Goal: Entertainment & Leisure: Consume media (video, audio)

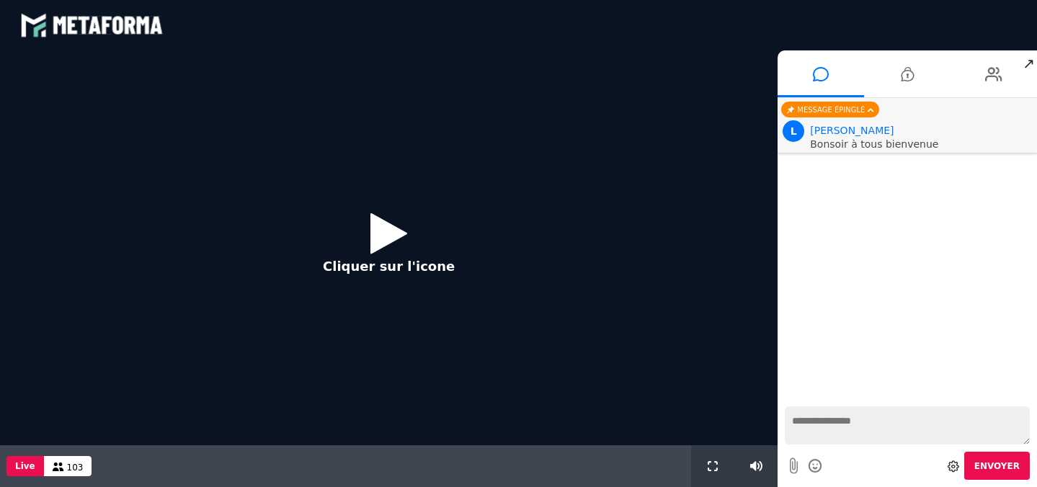
click at [374, 233] on icon at bounding box center [388, 233] width 37 height 47
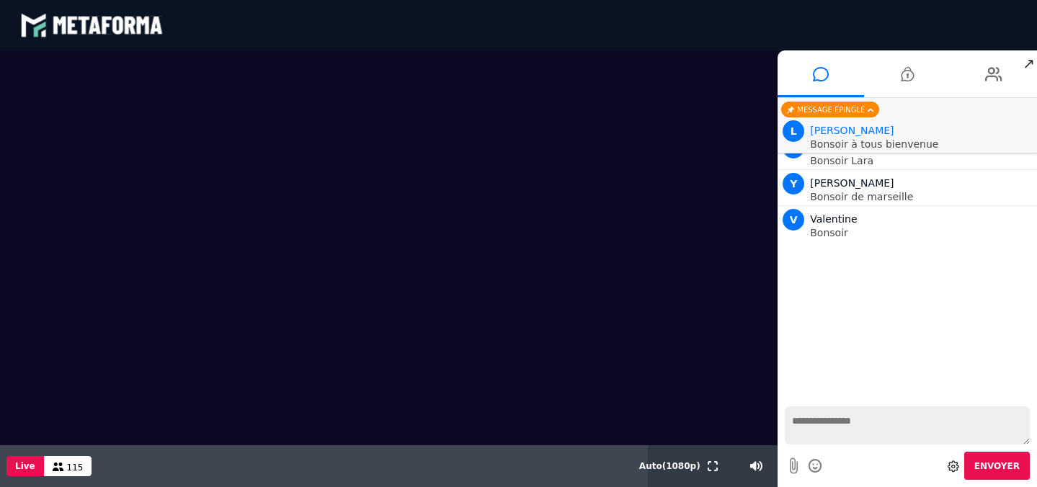
click at [798, 427] on textarea at bounding box center [907, 425] width 245 height 38
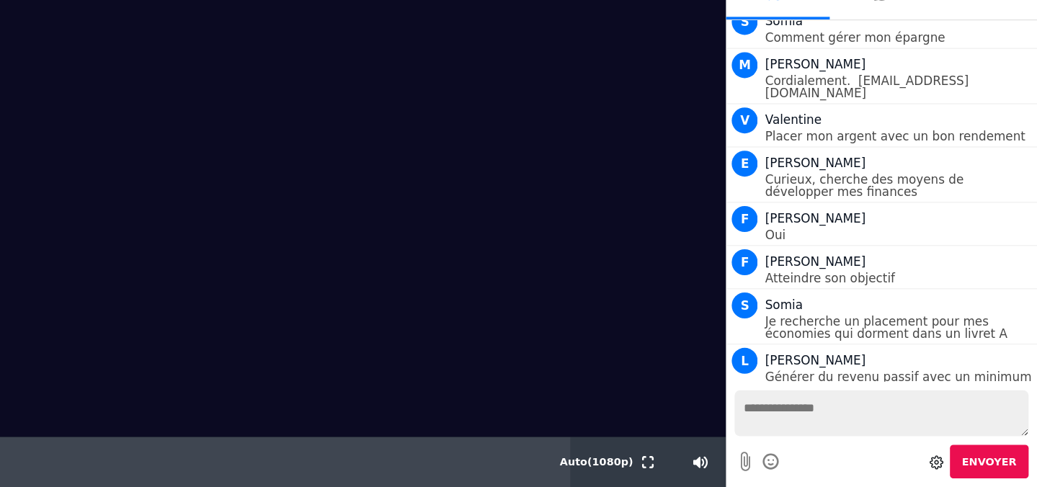
scroll to position [6053, 0]
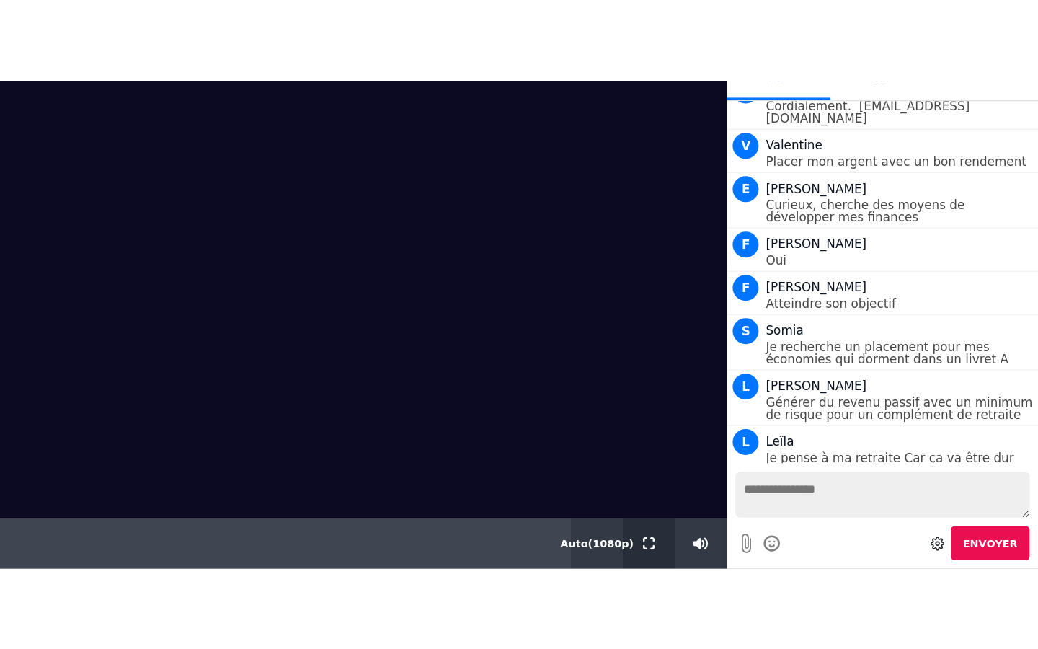
click at [507, 450] on icon at bounding box center [506, 450] width 10 height 10
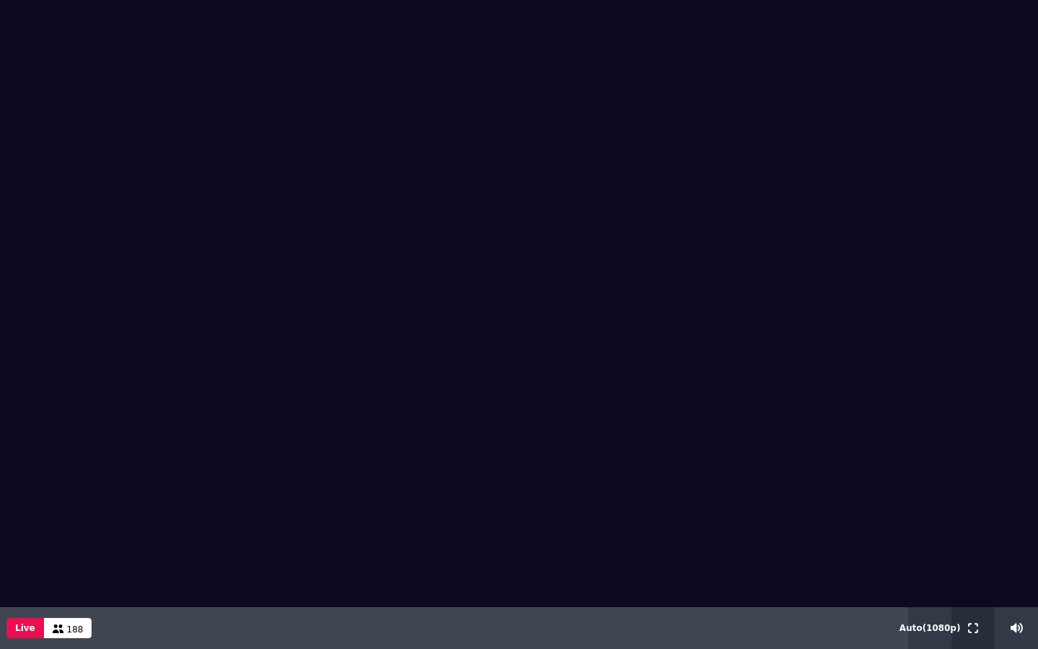
click at [969, 486] on icon at bounding box center [973, 628] width 10 height 10
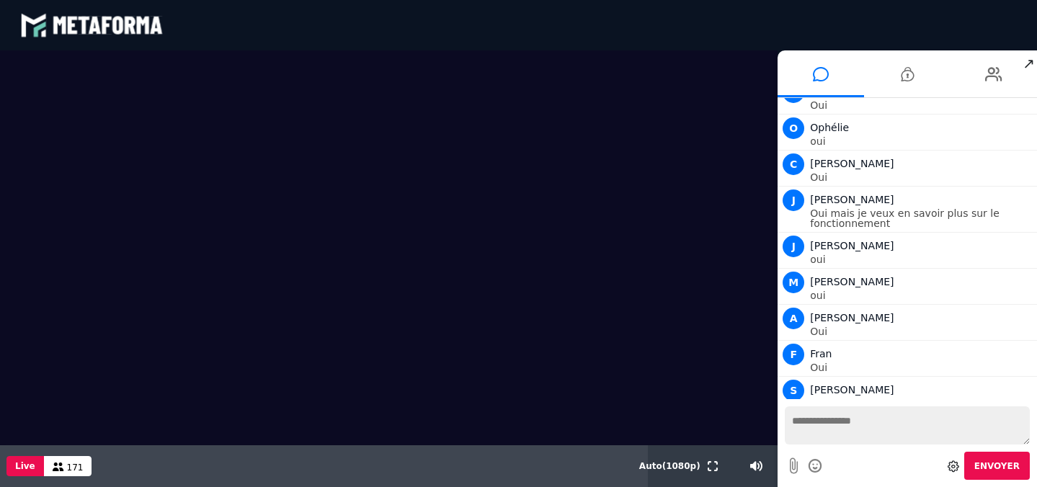
scroll to position [13471, 0]
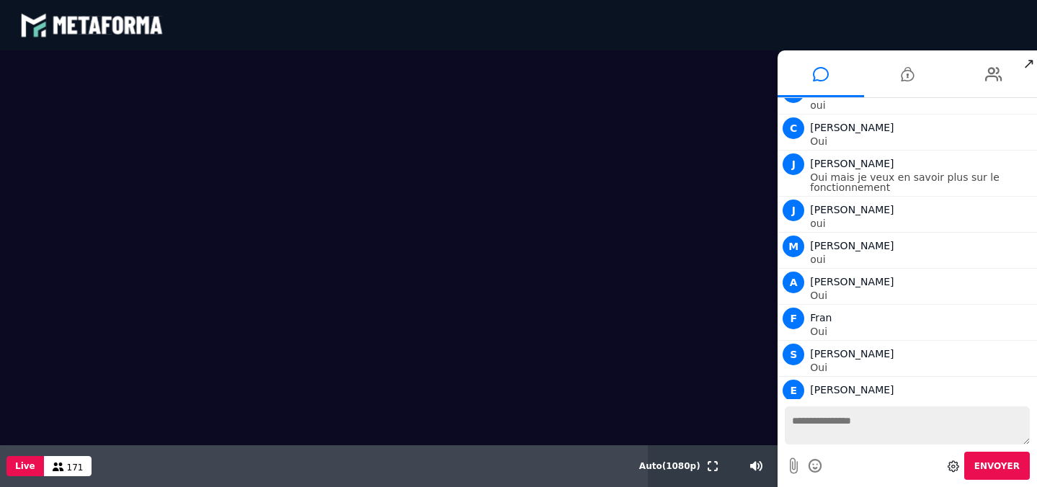
click at [804, 419] on textarea at bounding box center [907, 425] width 245 height 38
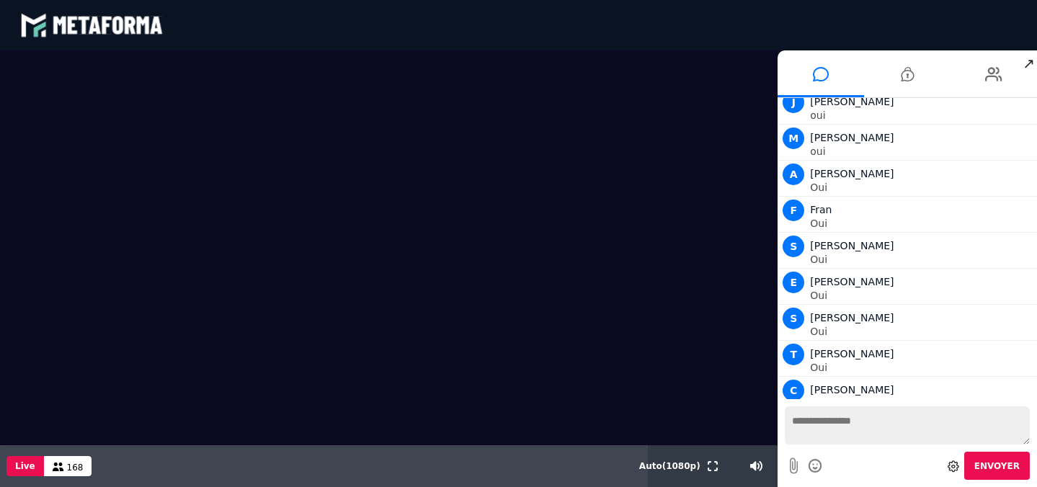
scroll to position [13616, 0]
type textarea "***"
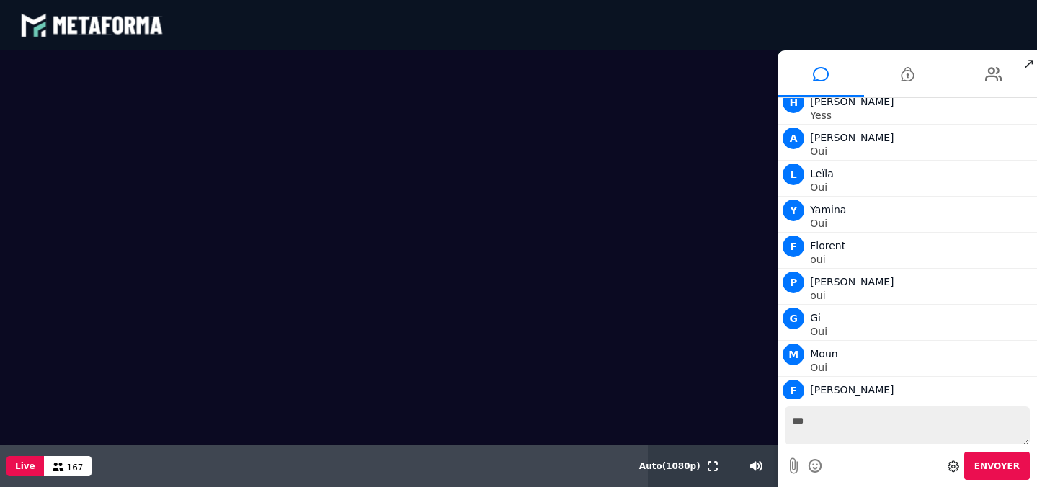
click at [74, 469] on span "167" at bounding box center [75, 468] width 17 height 10
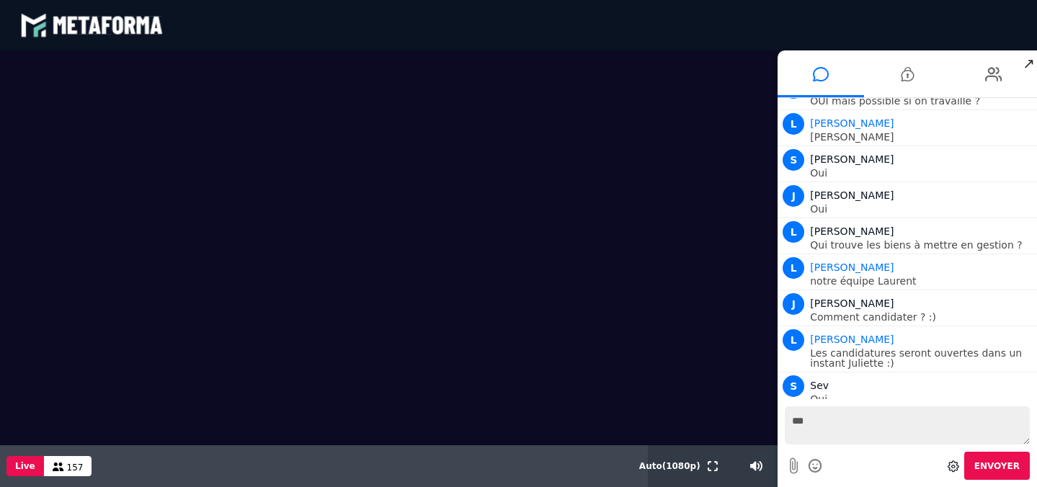
scroll to position [14711, 0]
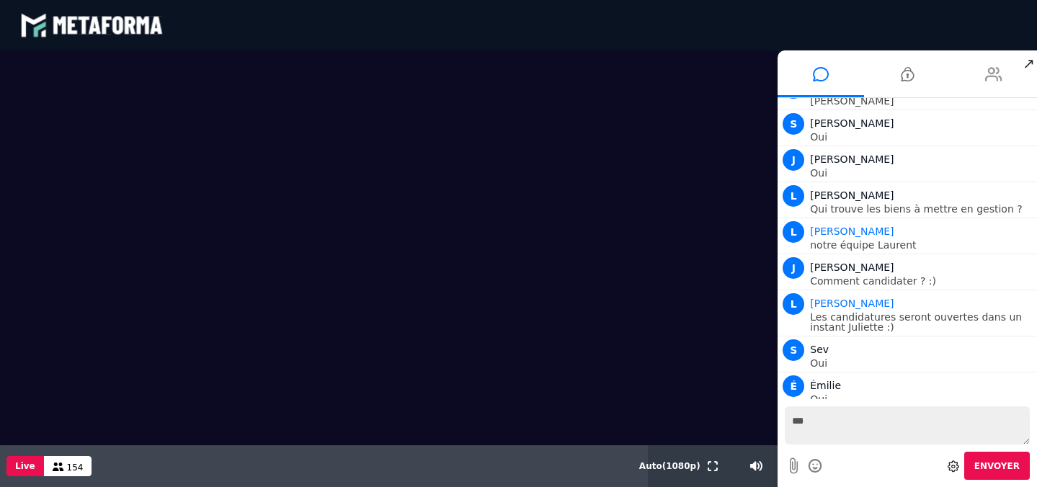
click at [995, 79] on icon at bounding box center [993, 74] width 17 height 36
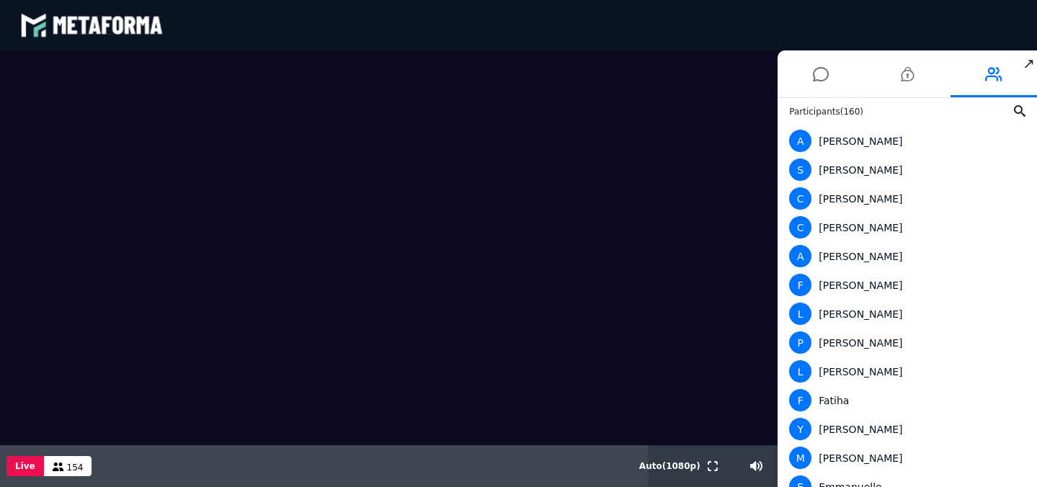
scroll to position [0, 0]
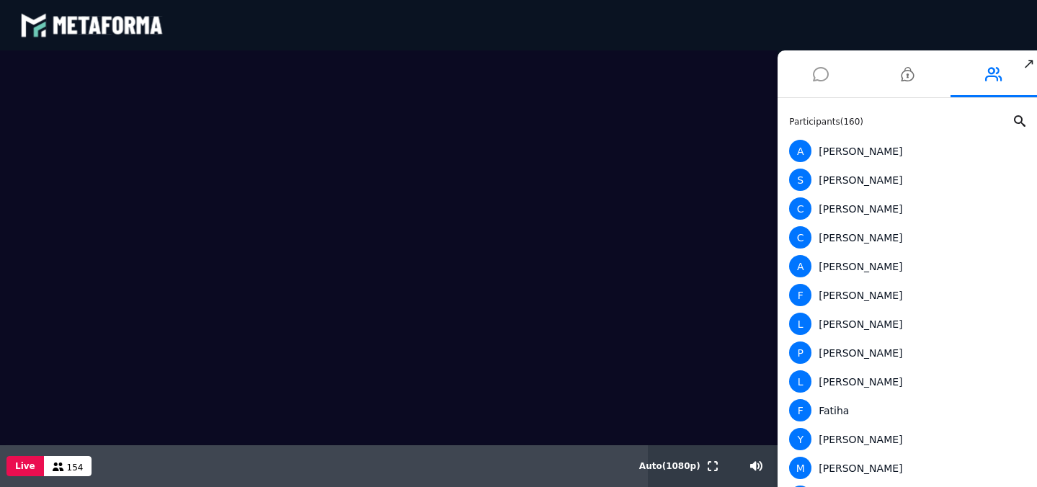
click at [819, 75] on icon at bounding box center [821, 74] width 16 height 36
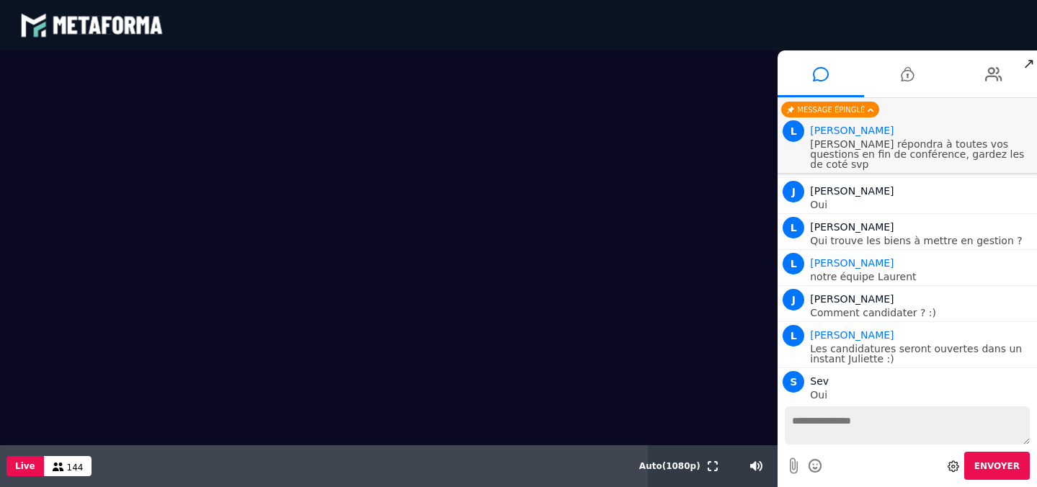
scroll to position [14616, 0]
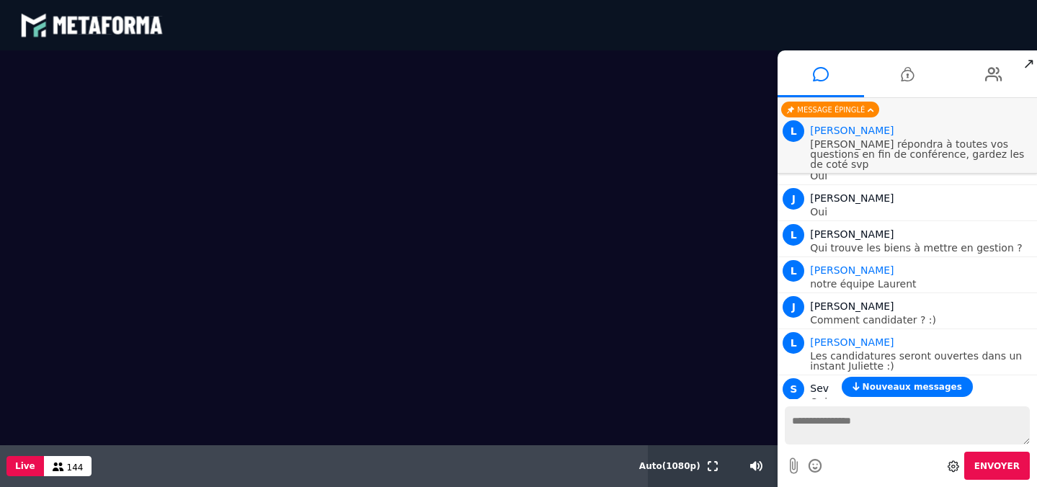
click at [848, 112] on div "Message épinglé" at bounding box center [830, 110] width 98 height 16
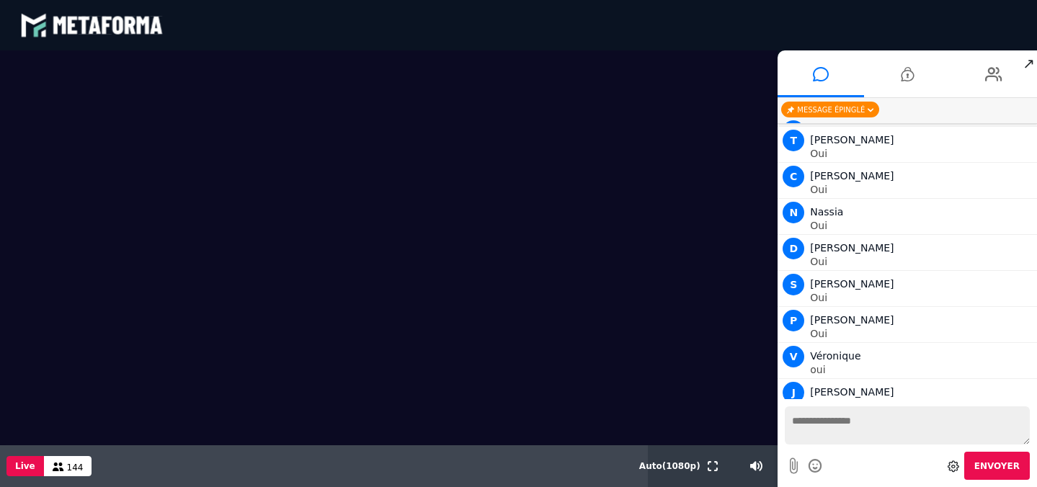
scroll to position [14701, 0]
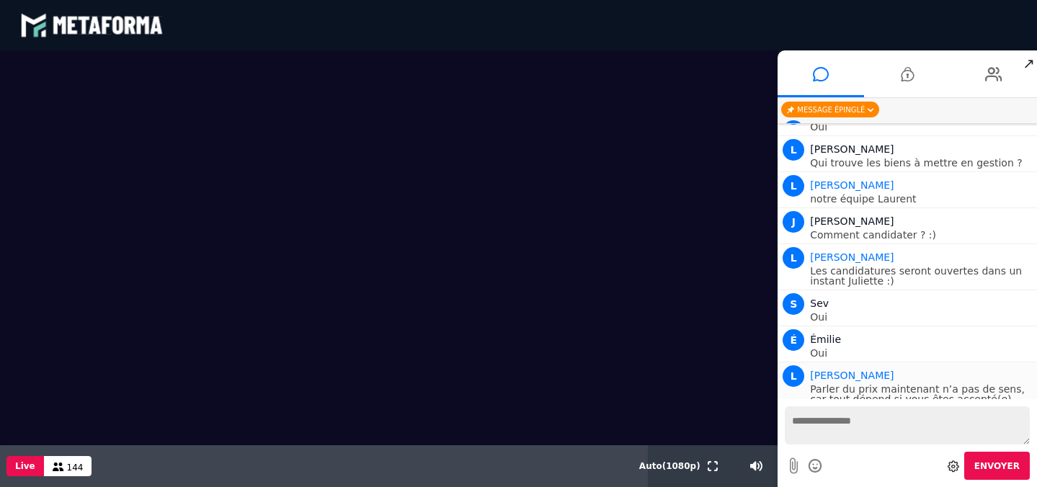
click at [900, 384] on p "Parler du prix maintenant n’a pas de sens, car tout dépend si vous êtes accepté…" at bounding box center [921, 414] width 223 height 61
click at [226, 284] on video at bounding box center [389, 247] width 778 height 395
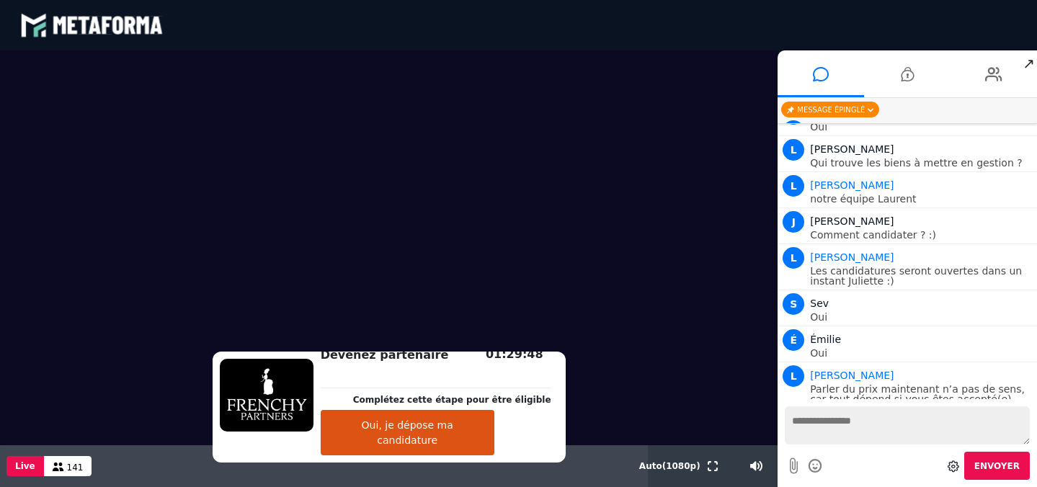
click at [402, 440] on button "Oui, je dépose ma candidature" at bounding box center [408, 432] width 174 height 45
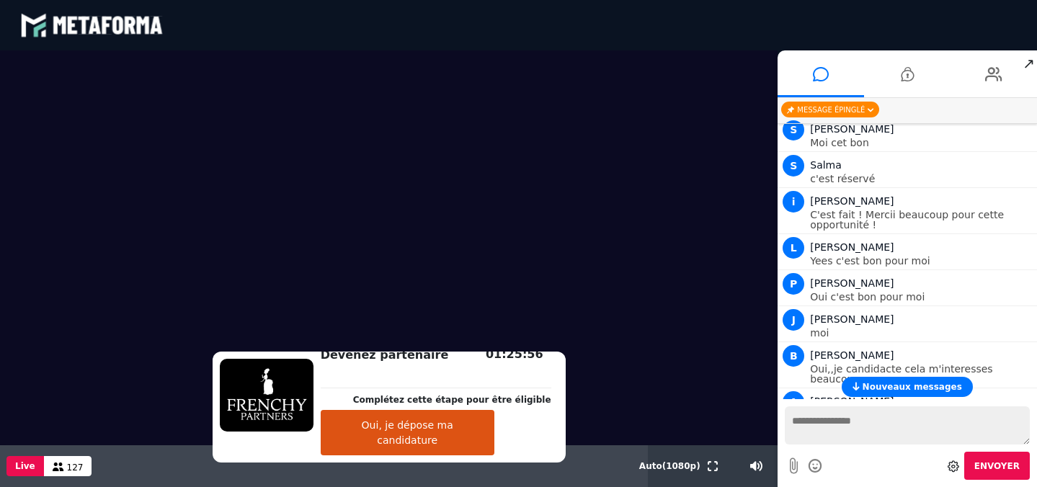
scroll to position [15143, 0]
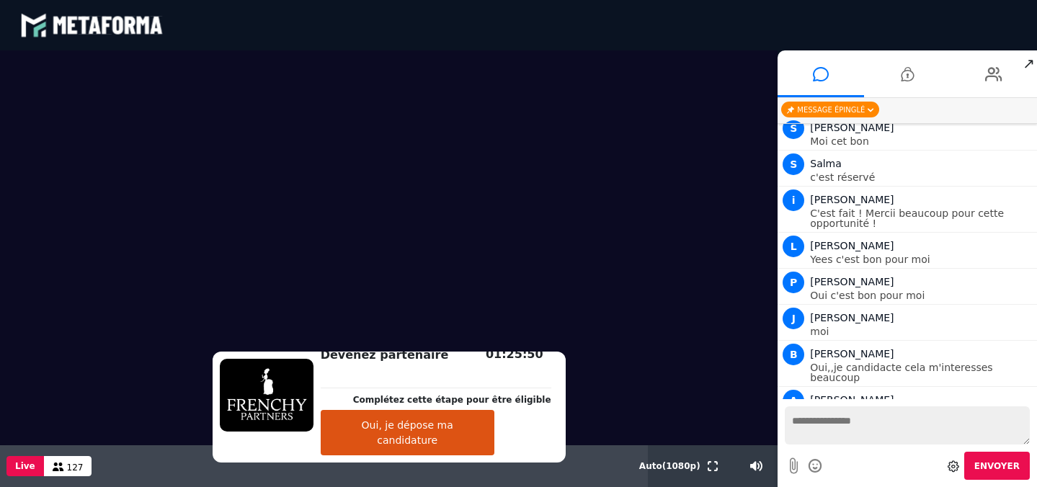
click at [603, 329] on video at bounding box center [389, 247] width 778 height 395
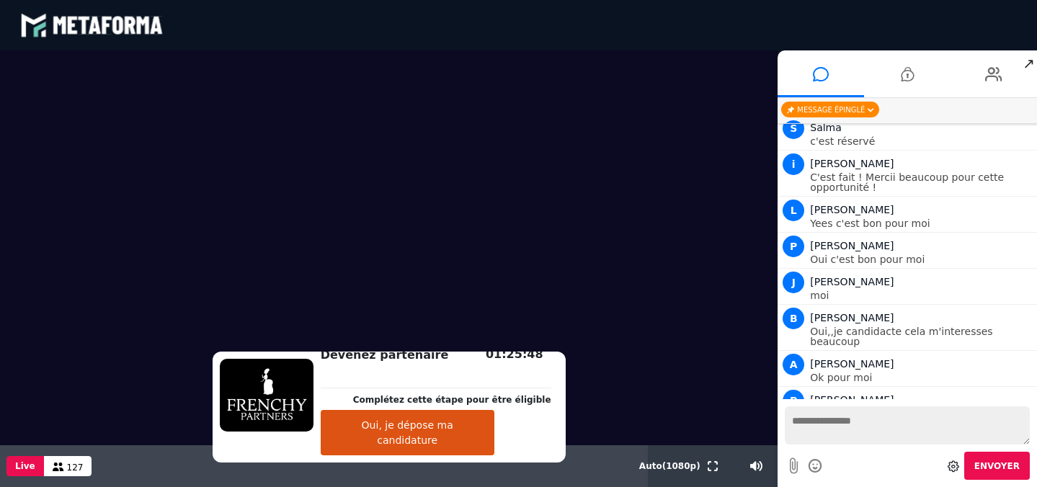
scroll to position [15215, 0]
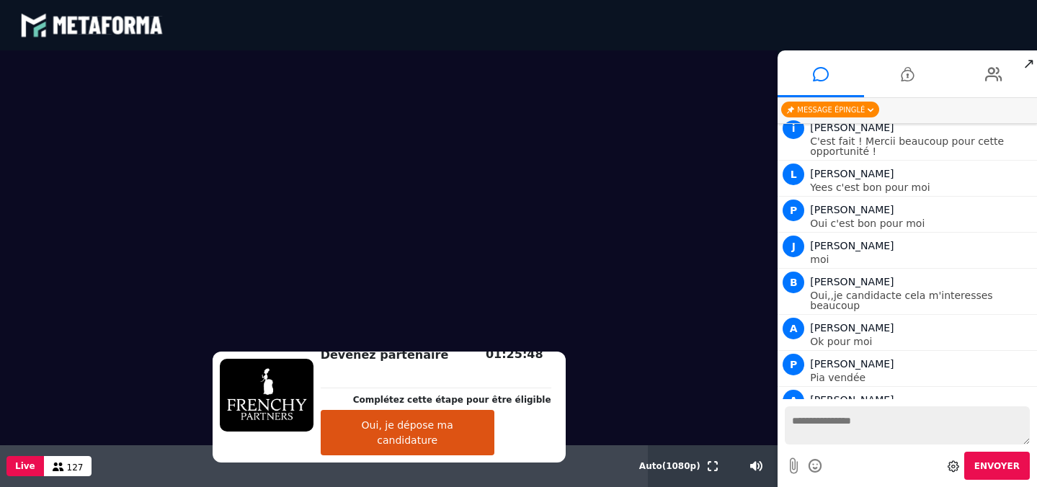
click at [418, 442] on button "Oui, je dépose ma candidature" at bounding box center [408, 432] width 174 height 45
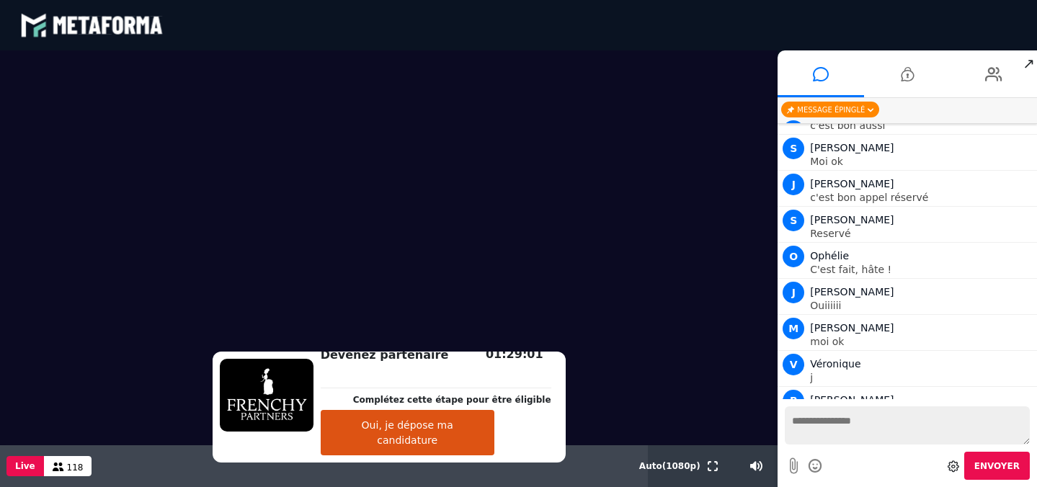
scroll to position [15612, 0]
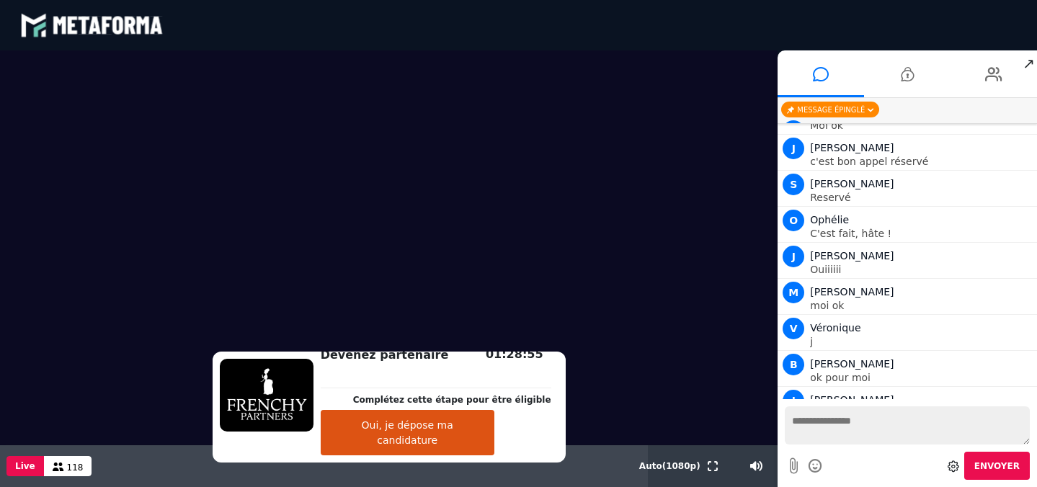
click at [215, 307] on video at bounding box center [389, 247] width 778 height 395
click at [198, 433] on video at bounding box center [389, 247] width 778 height 395
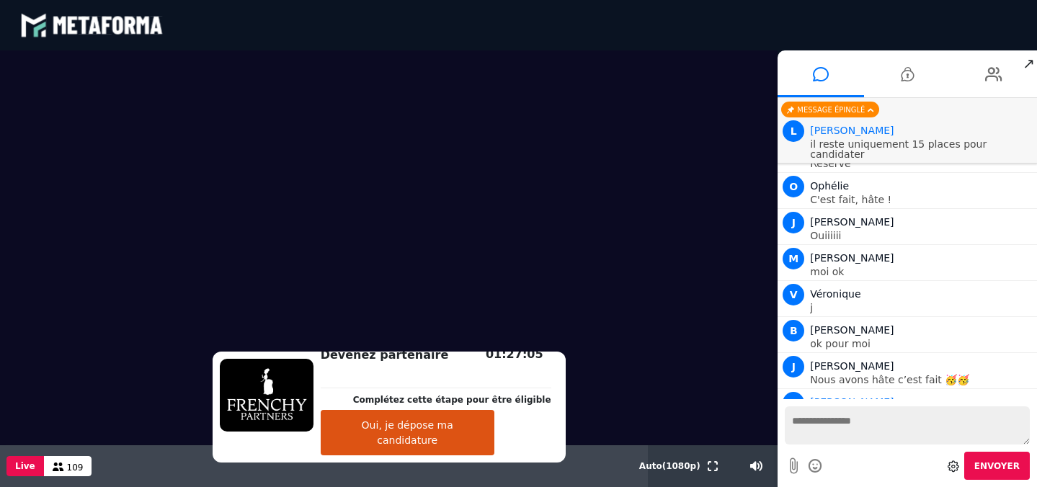
scroll to position [15803, 0]
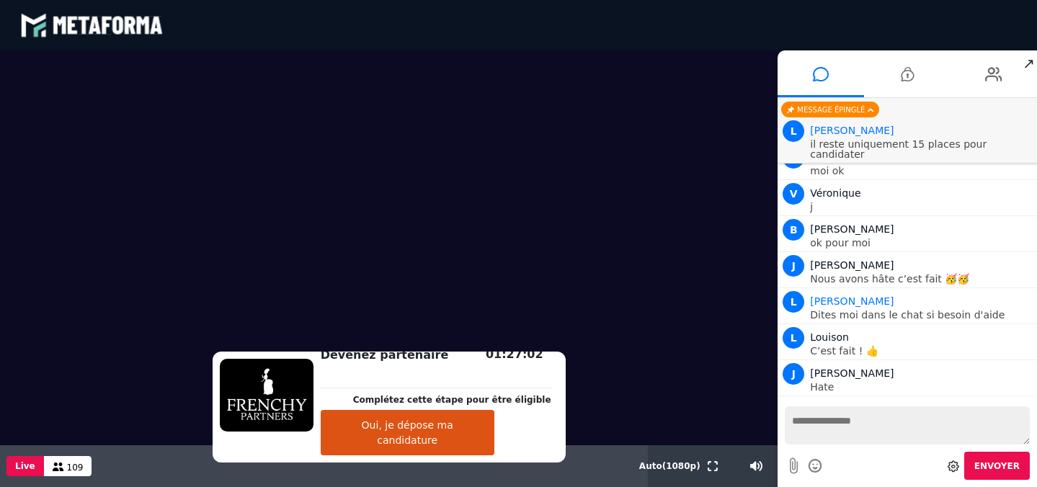
click at [427, 443] on button "Oui, je dépose ma candidature" at bounding box center [408, 432] width 174 height 45
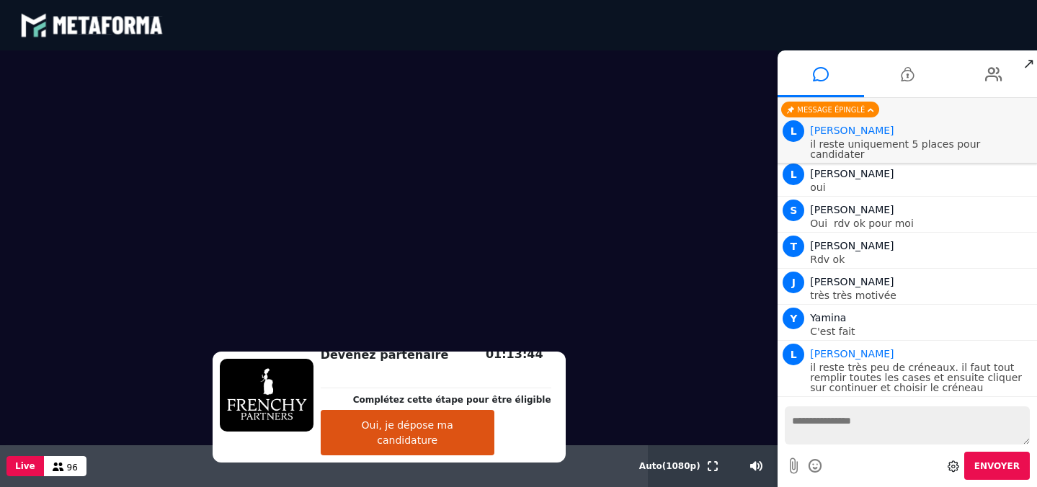
scroll to position [16609, 0]
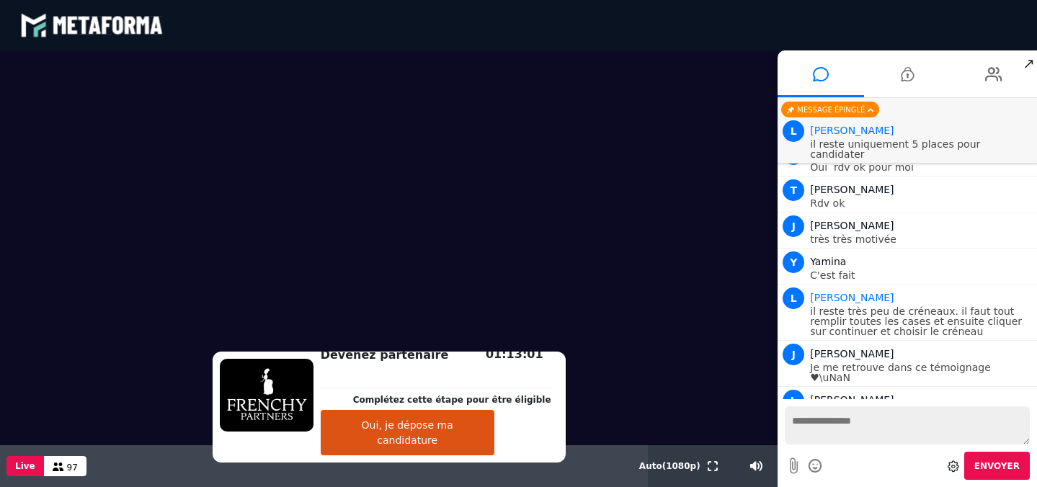
click at [634, 350] on video at bounding box center [389, 247] width 778 height 395
